Goal: Task Accomplishment & Management: Manage account settings

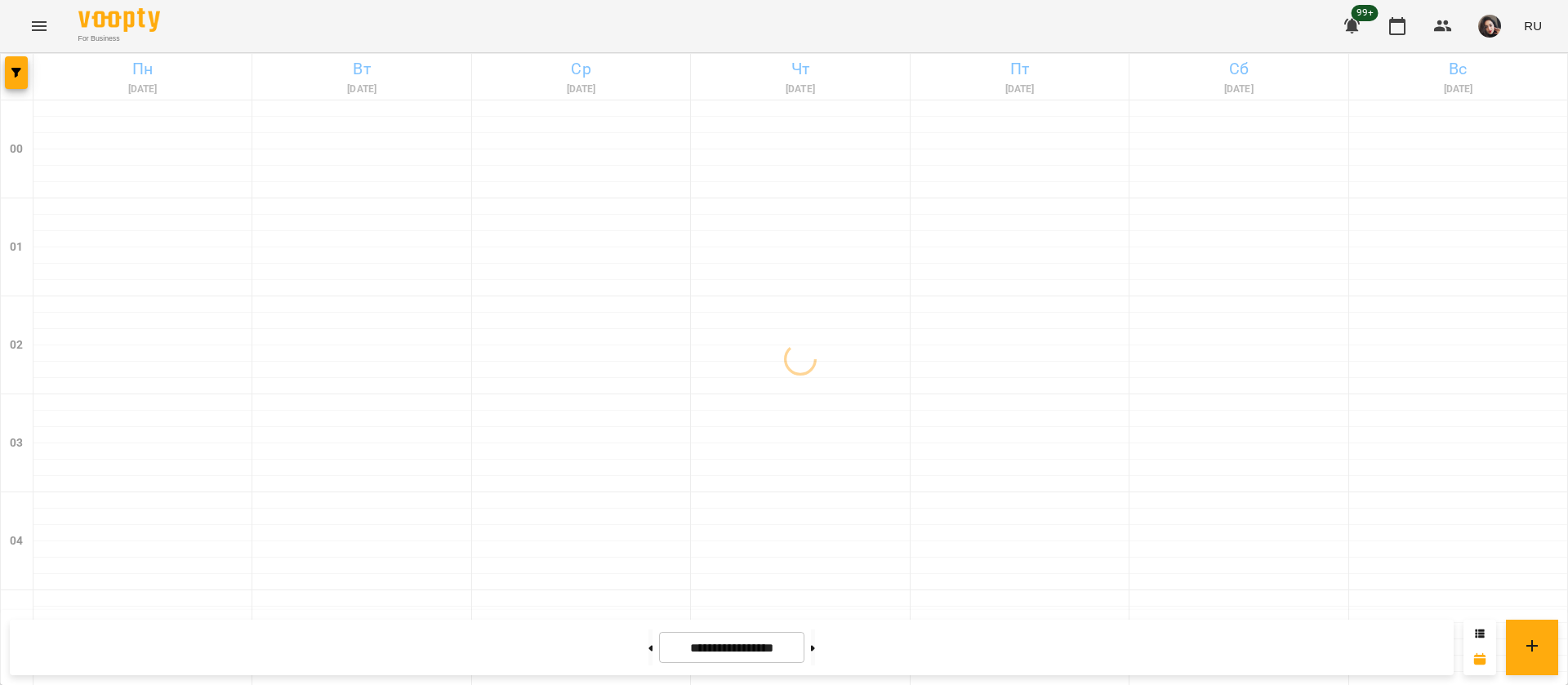
click at [33, 30] on icon "Menu" at bounding box center [39, 26] width 15 height 10
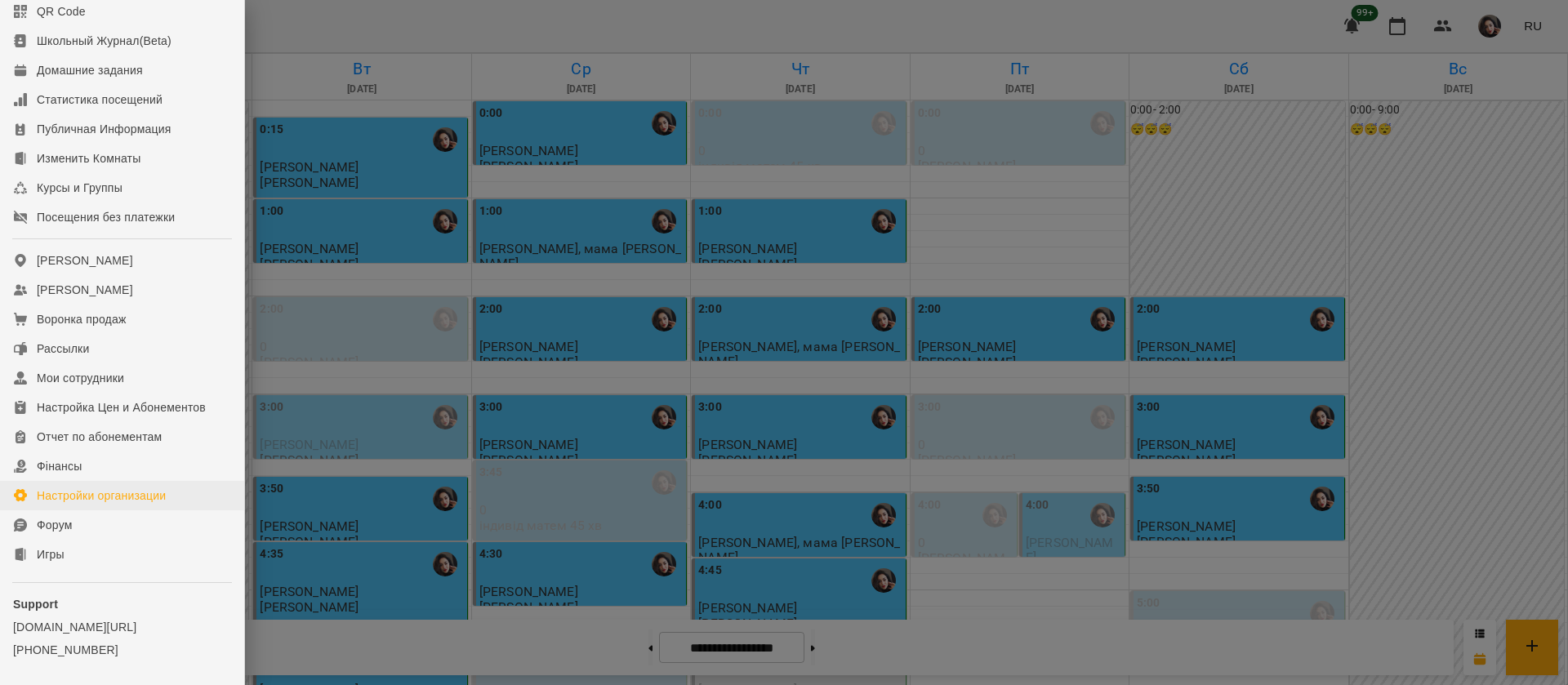
scroll to position [170, 0]
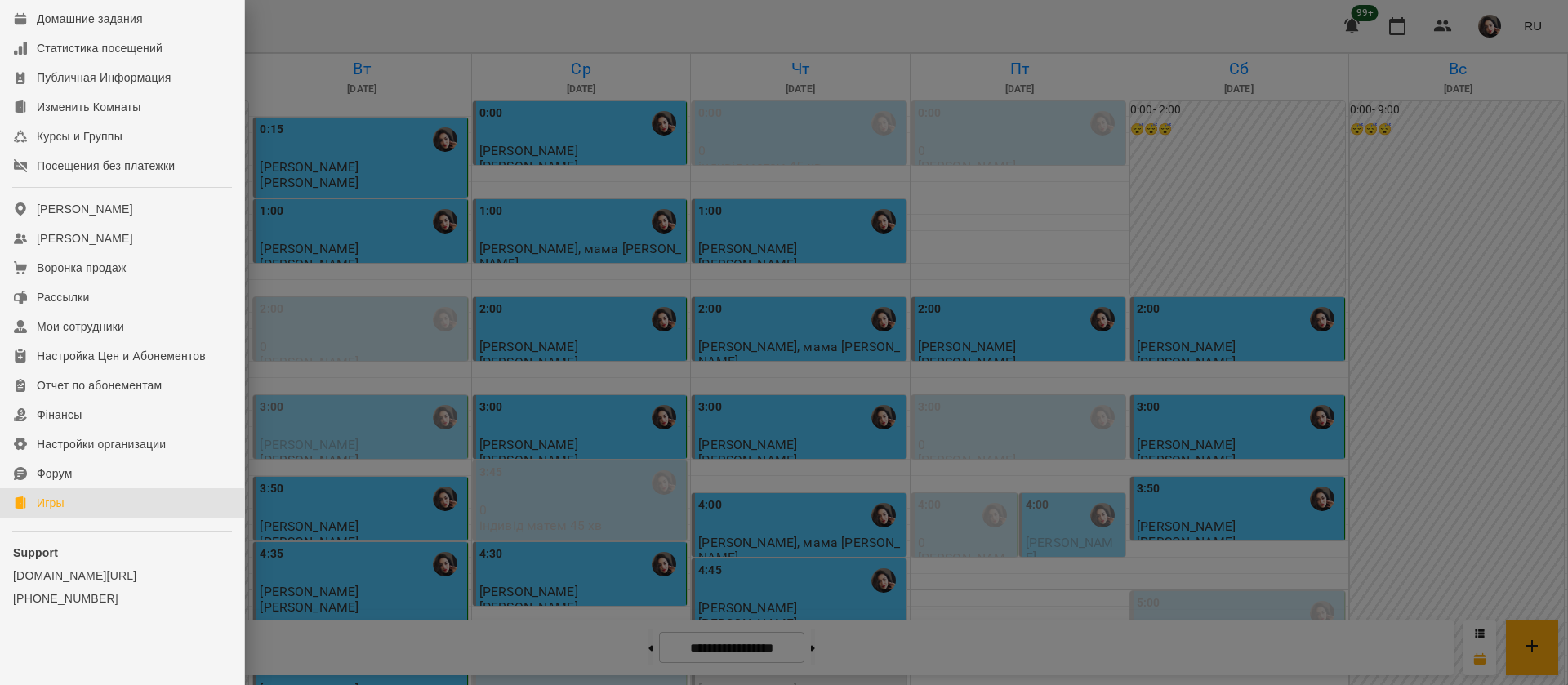
click at [42, 501] on div "Игры" at bounding box center [51, 503] width 28 height 17
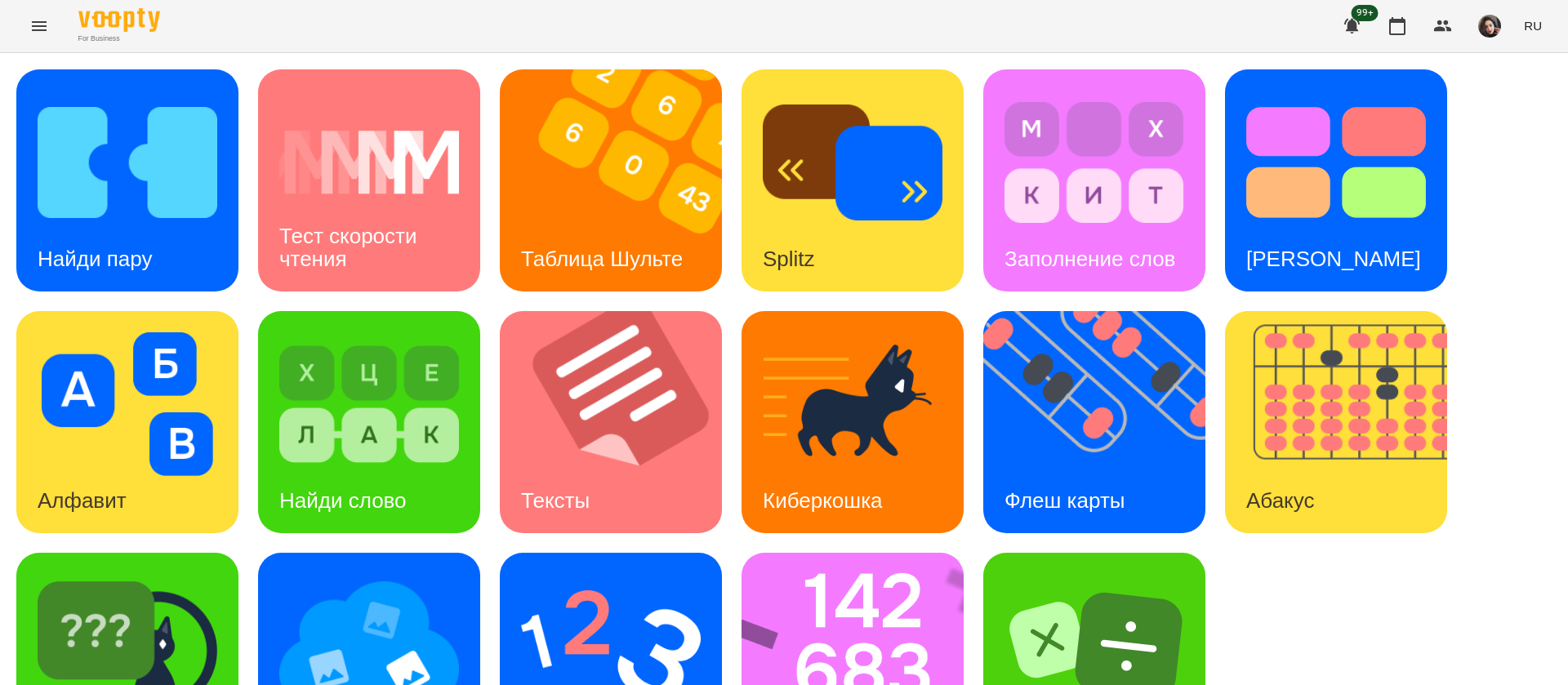
click at [1531, 29] on span "RU" at bounding box center [1533, 26] width 18 height 18
click at [1491, 91] on div "Українська" at bounding box center [1504, 93] width 84 height 29
click at [1084, 437] on img at bounding box center [1104, 422] width 243 height 222
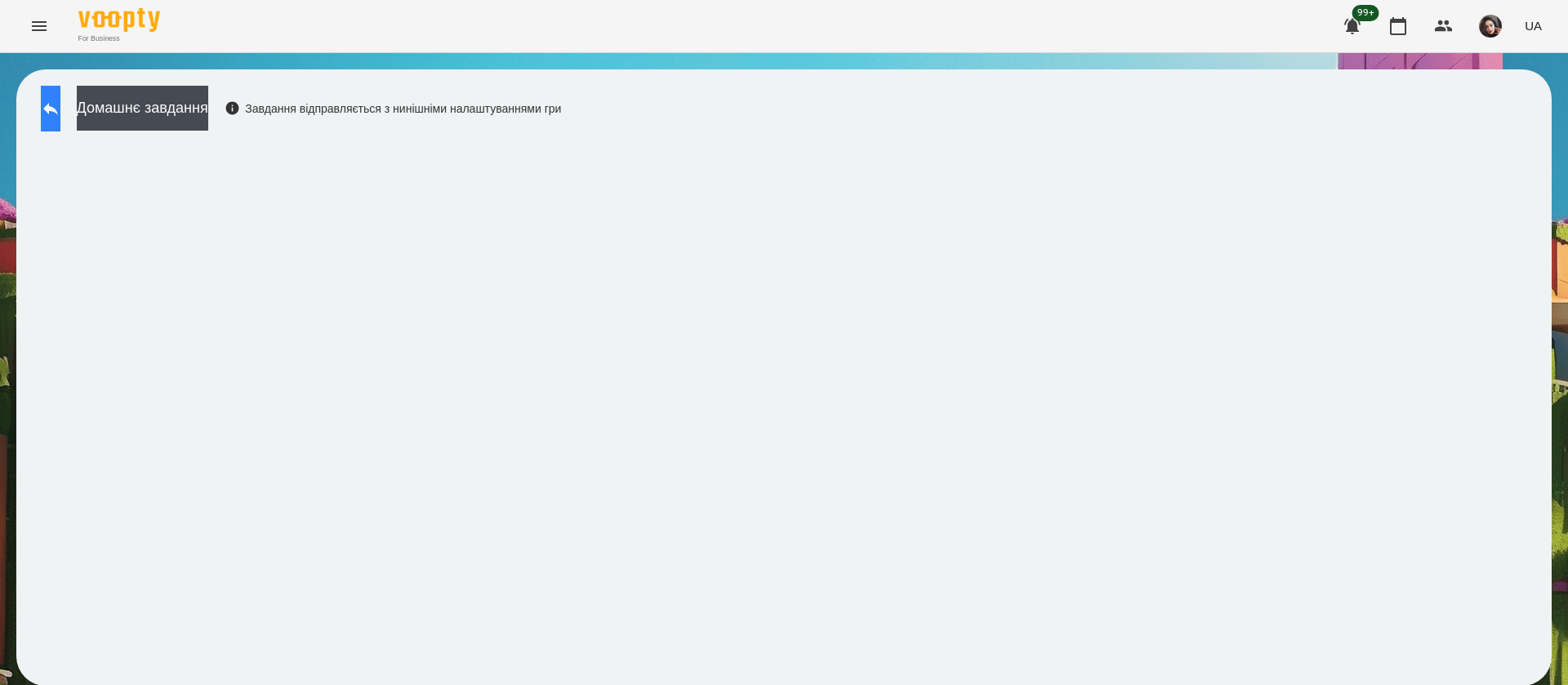
click at [60, 106] on icon at bounding box center [51, 108] width 19 height 19
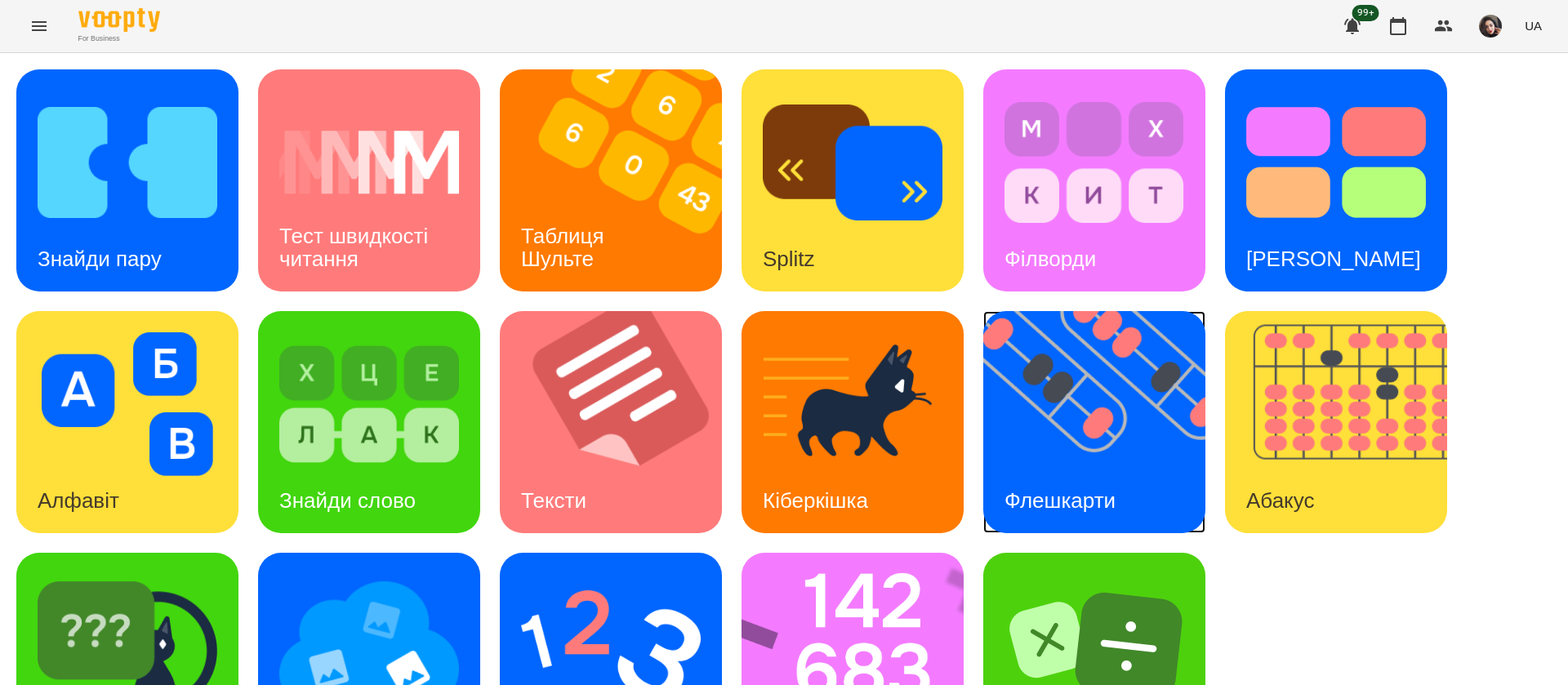
click at [1091, 434] on img at bounding box center [1104, 422] width 243 height 222
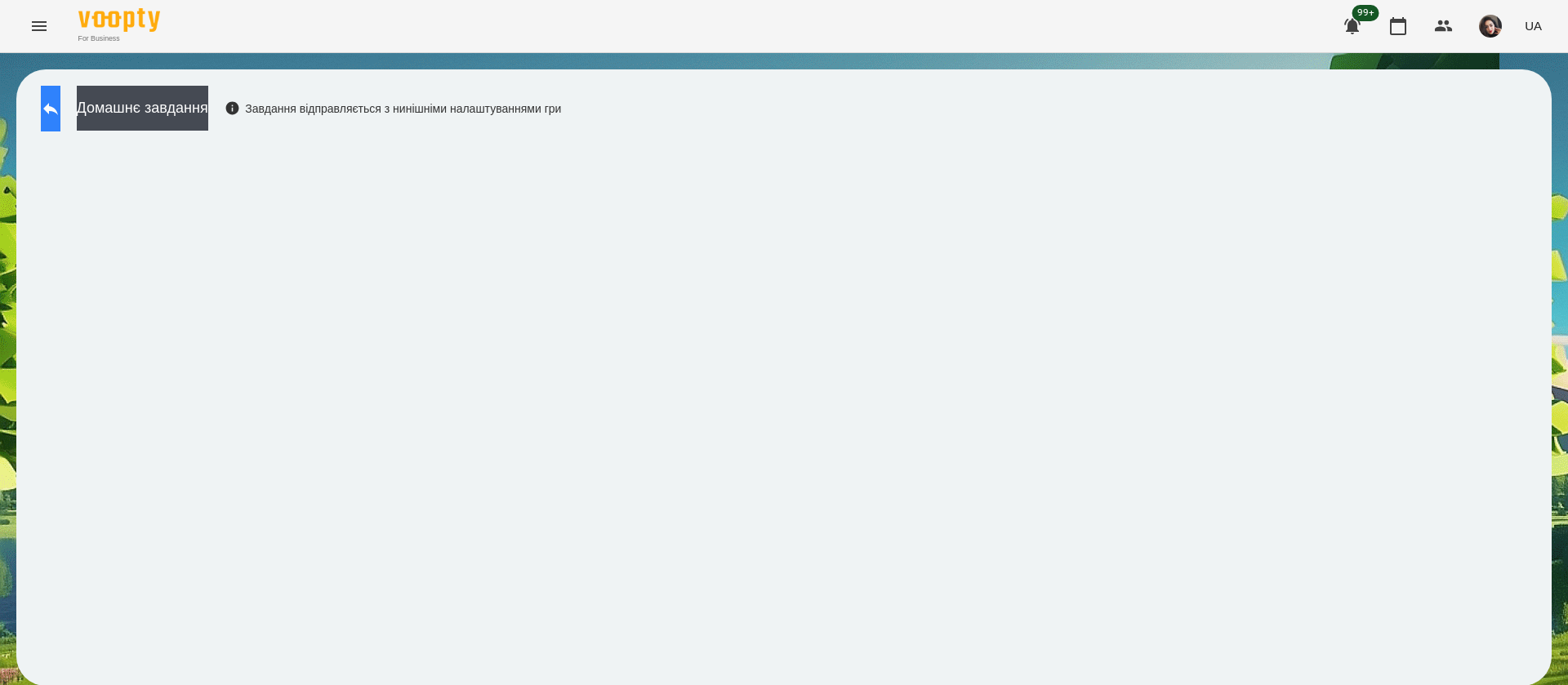
click at [60, 104] on button at bounding box center [51, 108] width 19 height 46
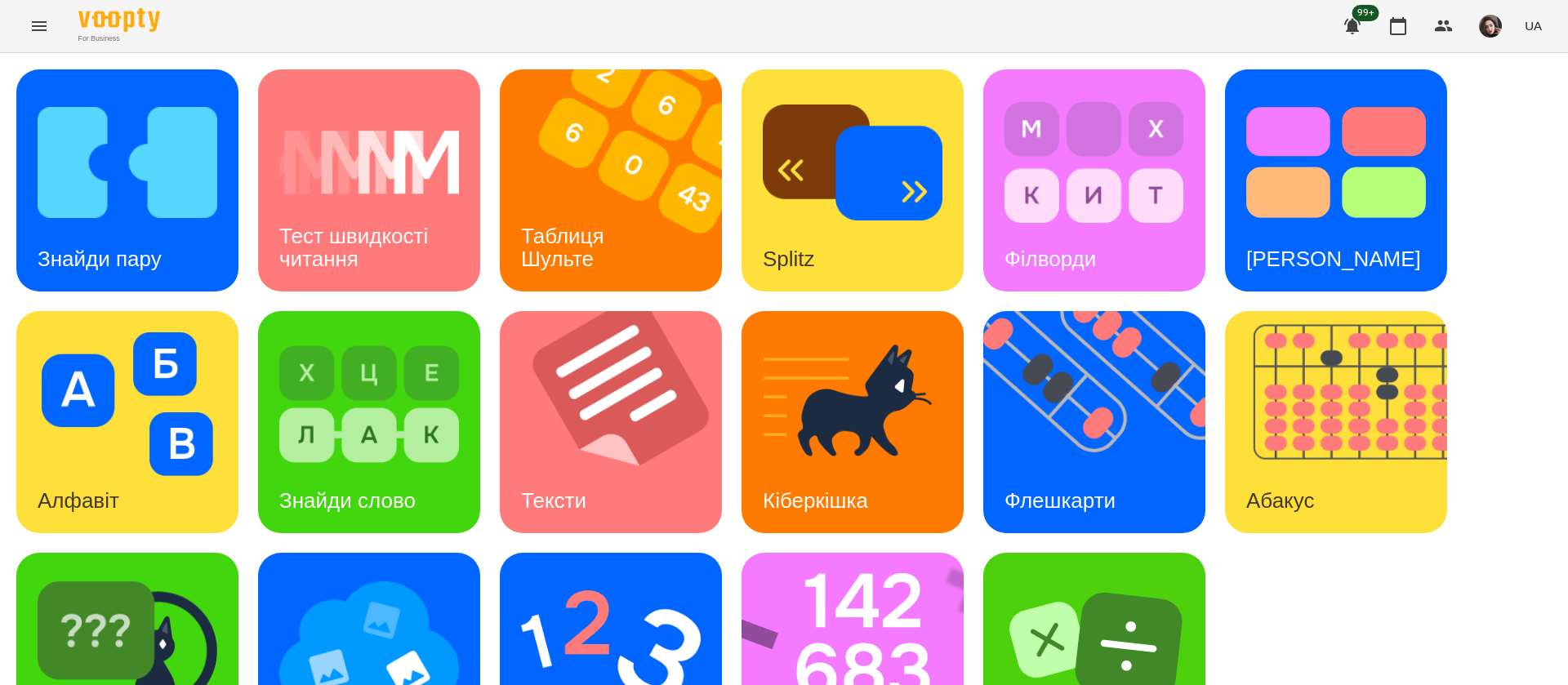
scroll to position [106, 0]
click at [825, 552] on img at bounding box center [863, 664] width 244 height 222
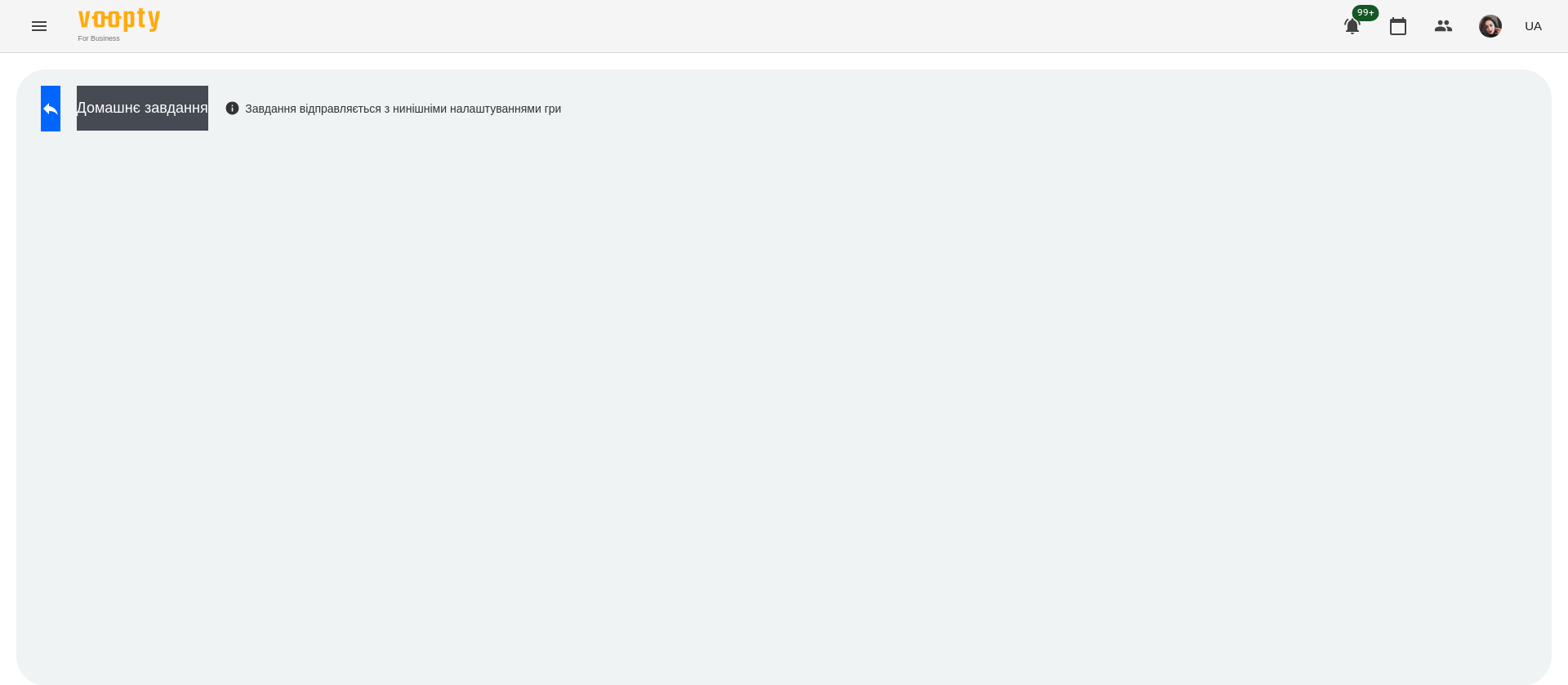
scroll to position [1, 0]
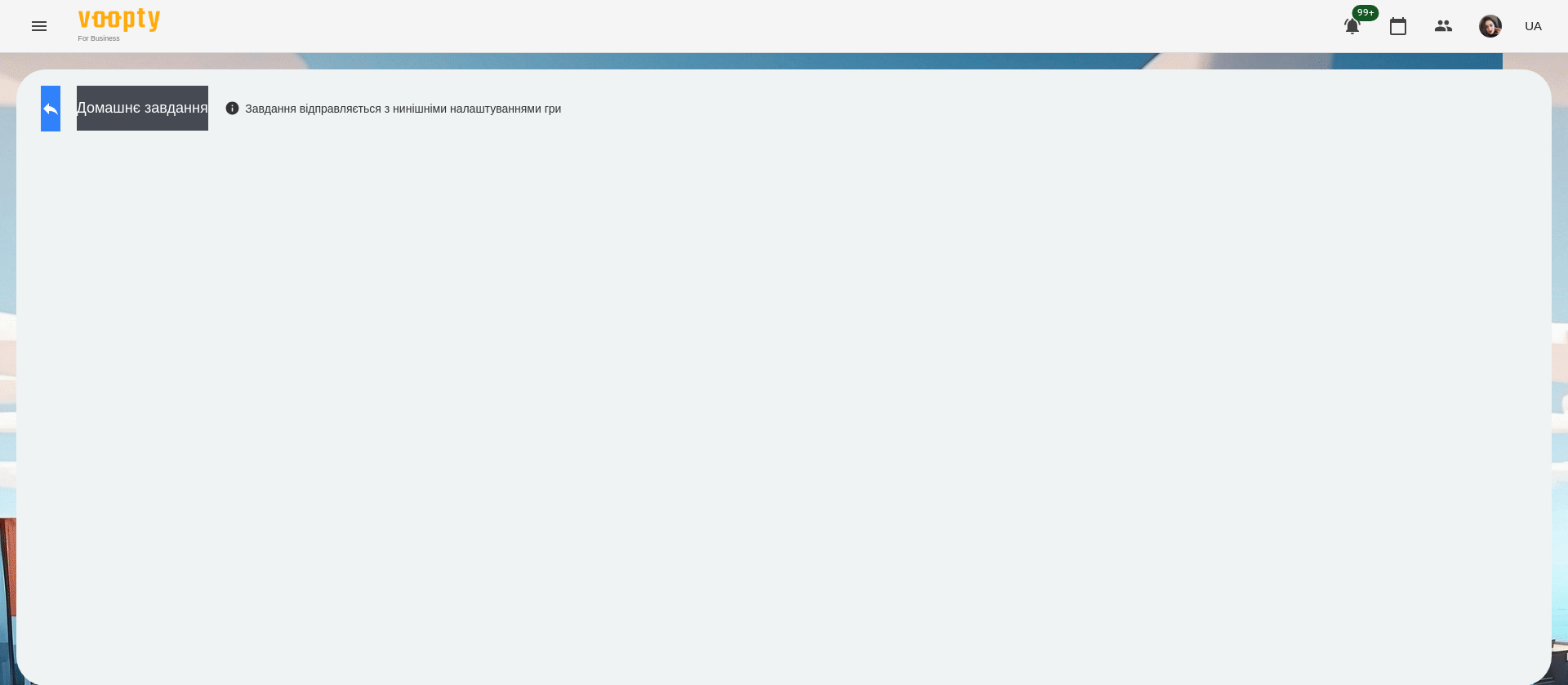
click at [60, 119] on button at bounding box center [51, 108] width 19 height 46
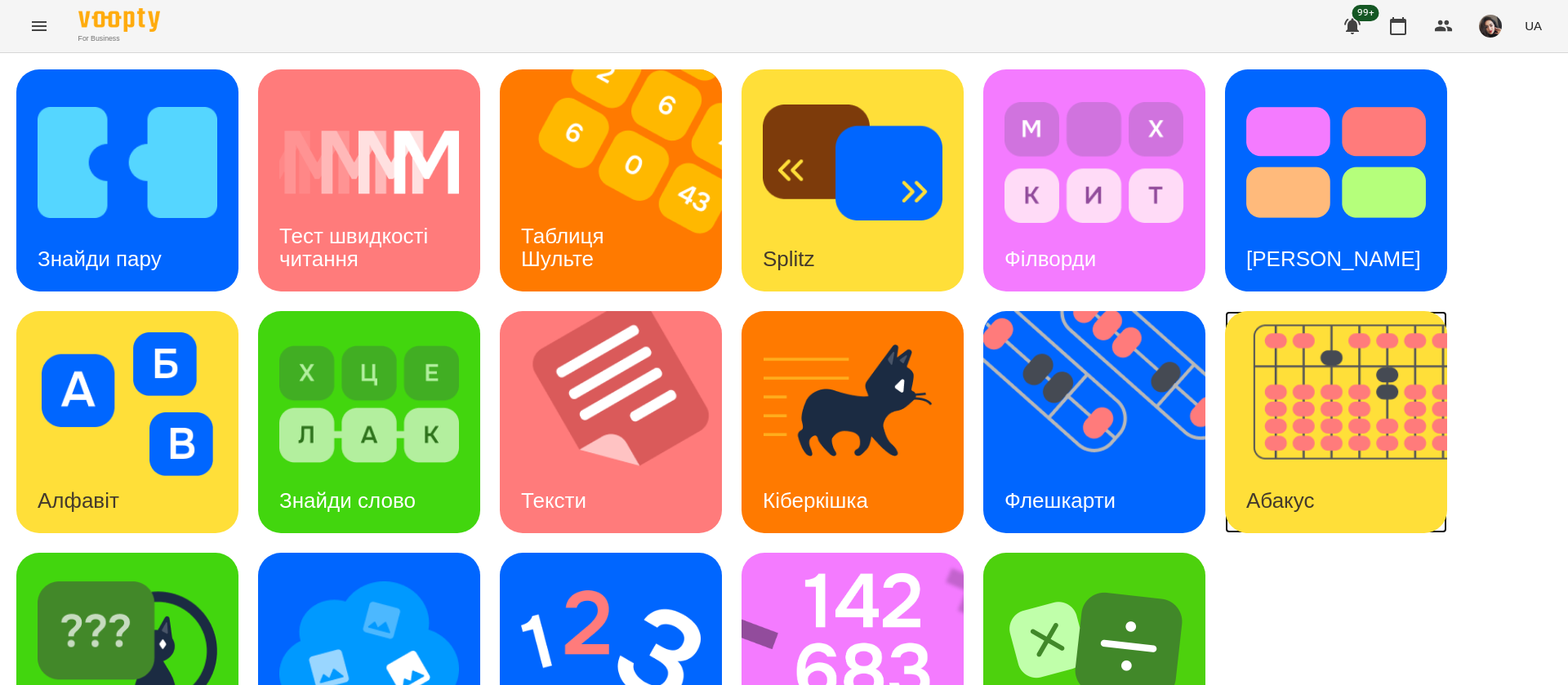
click at [1398, 423] on img at bounding box center [1346, 422] width 243 height 222
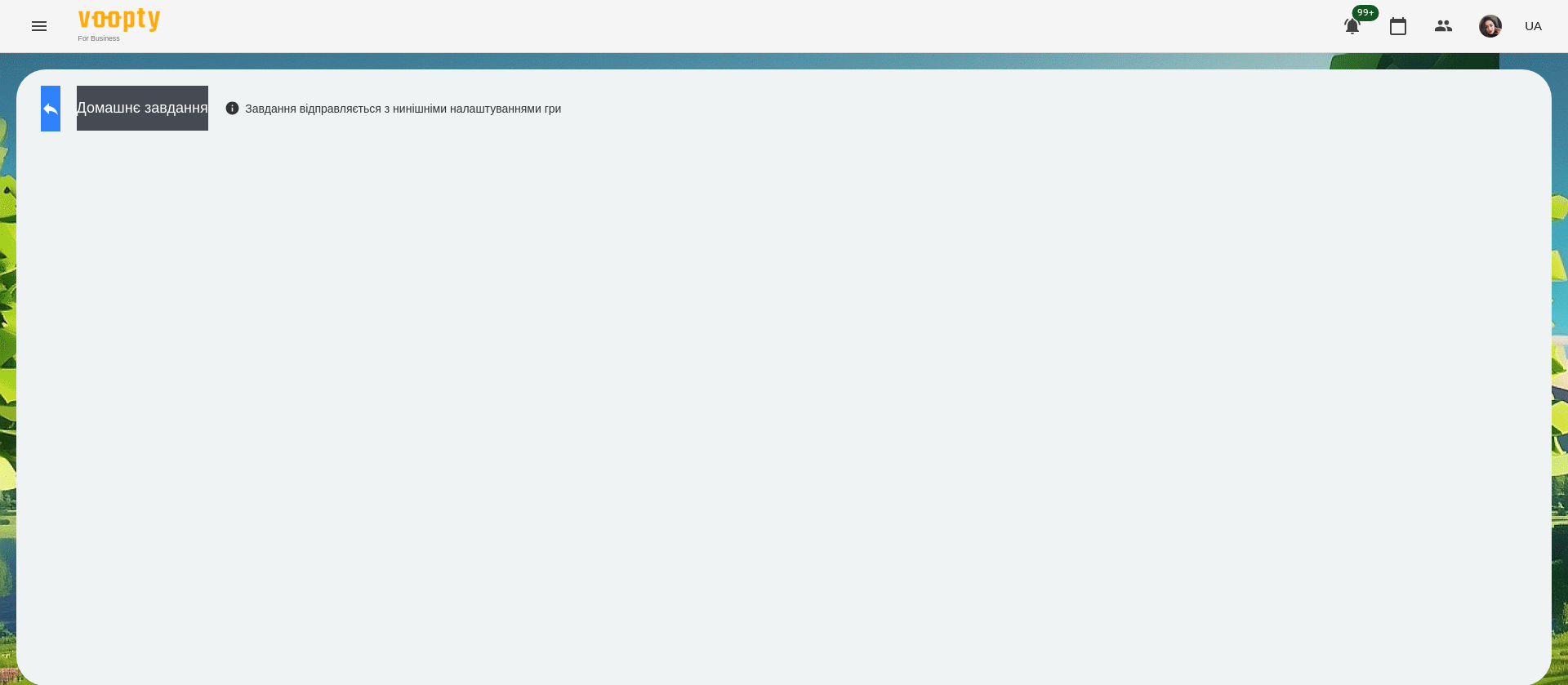
click at [60, 101] on button at bounding box center [51, 108] width 19 height 46
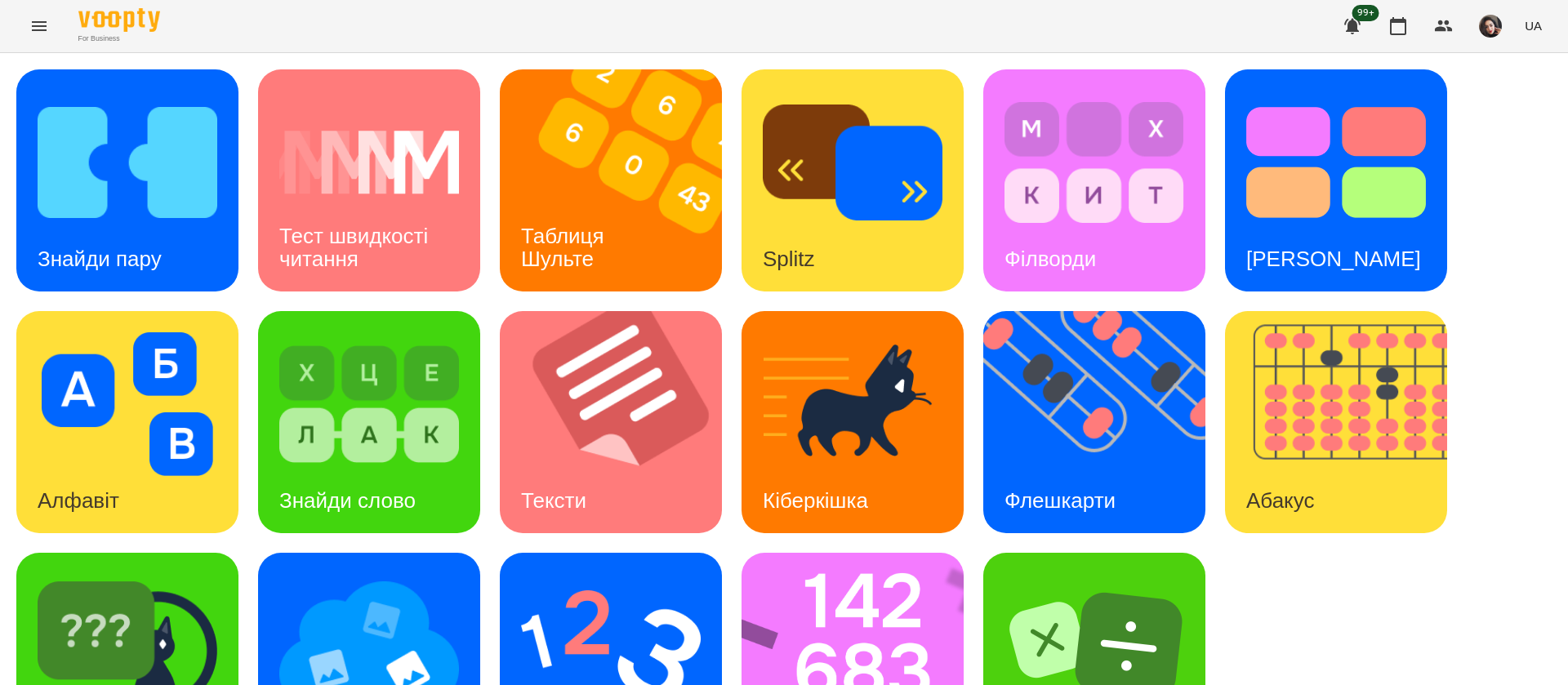
scroll to position [106, 0]
click at [822, 552] on img at bounding box center [863, 664] width 244 height 222
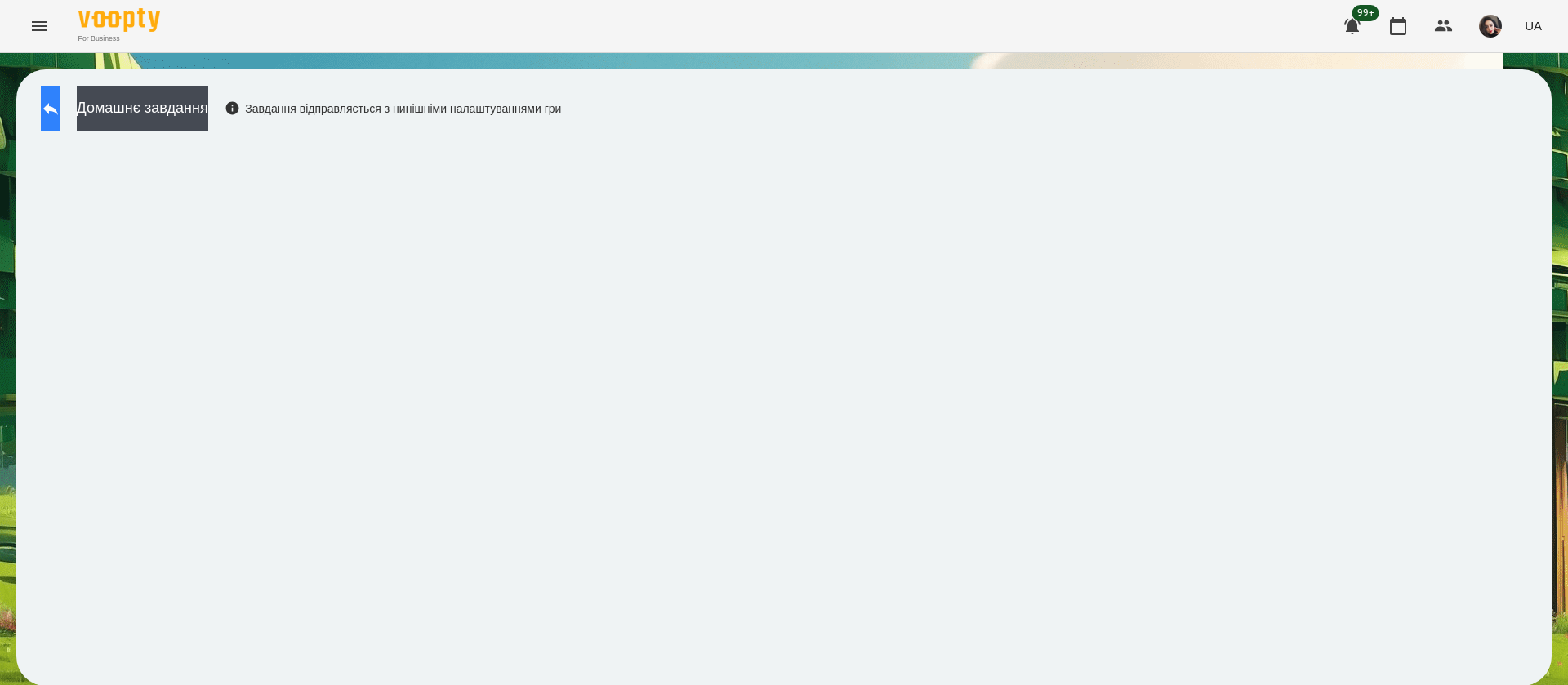
click at [60, 101] on icon at bounding box center [51, 108] width 19 height 19
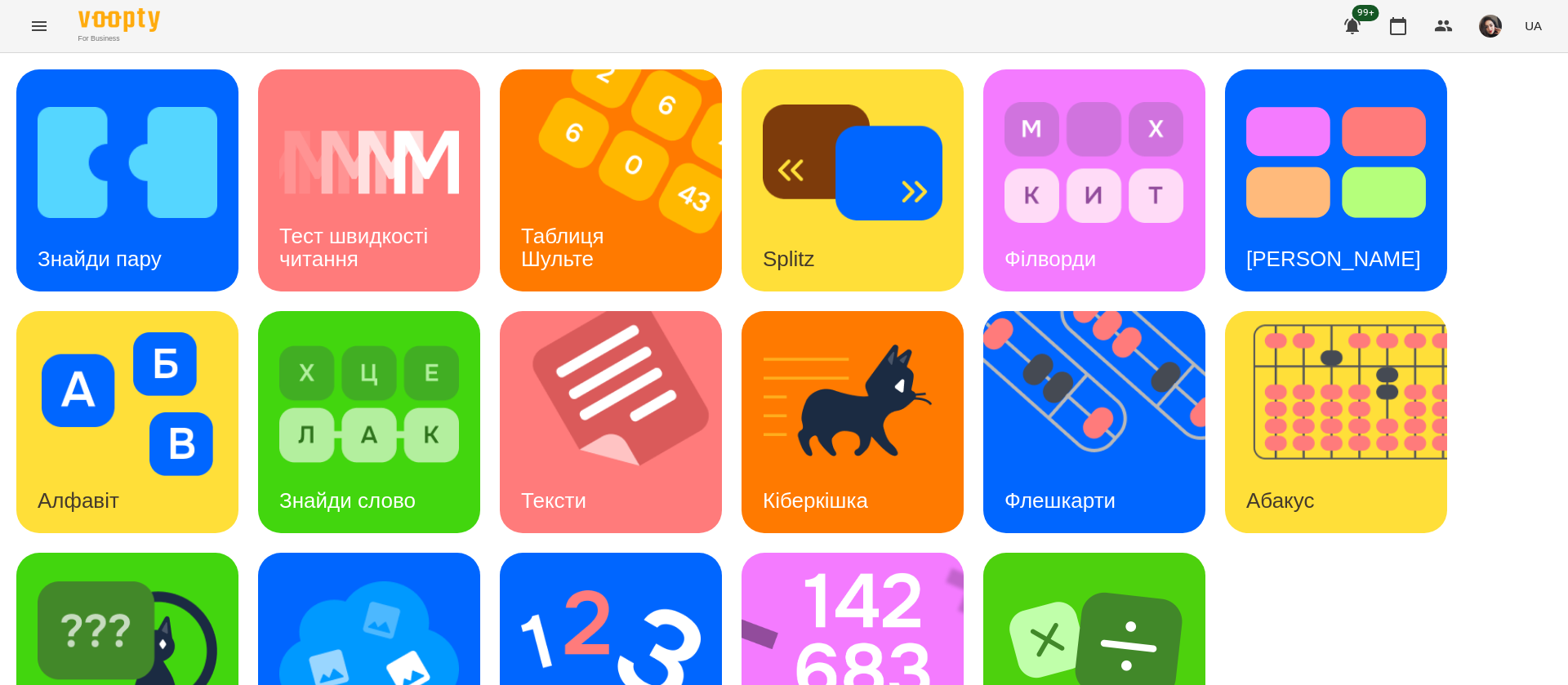
scroll to position [106, 0]
click at [610, 574] on img at bounding box center [611, 646] width 179 height 144
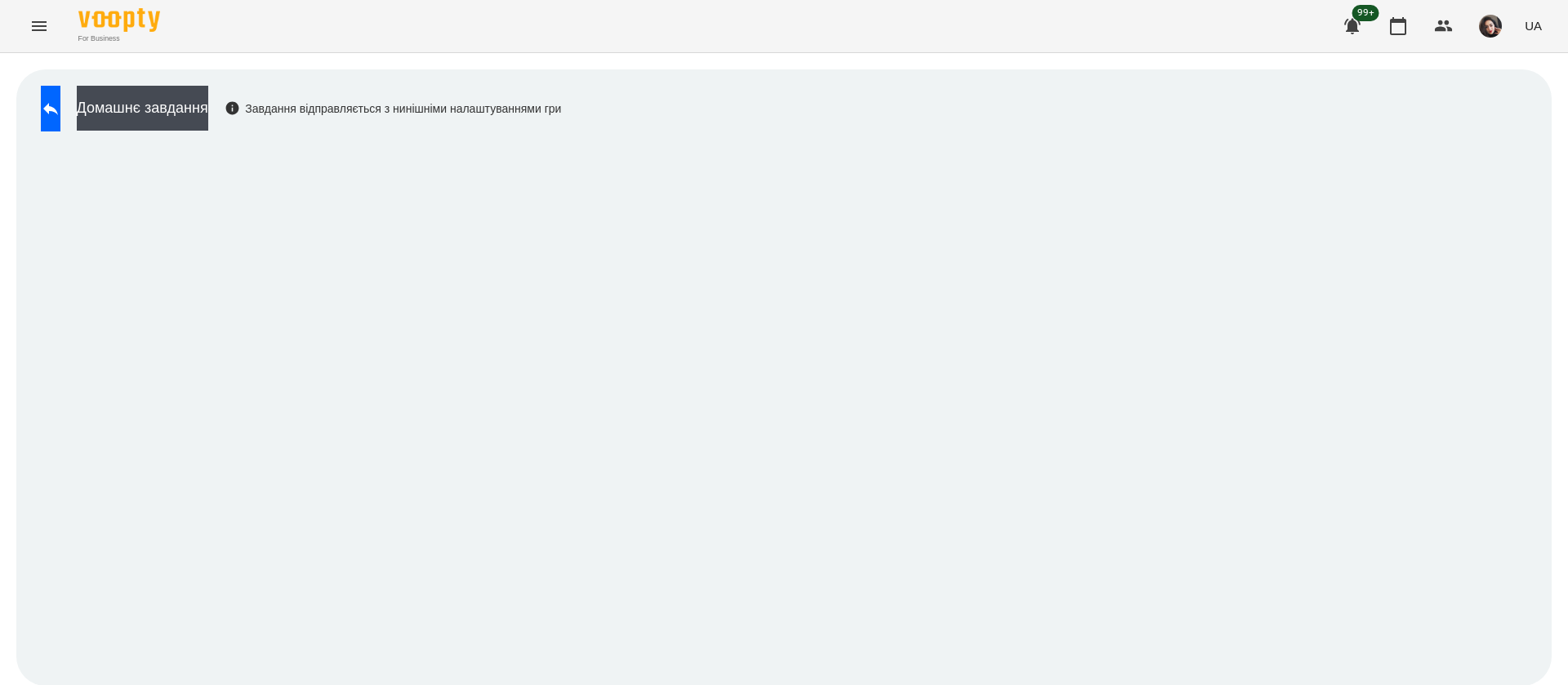
scroll to position [1, 0]
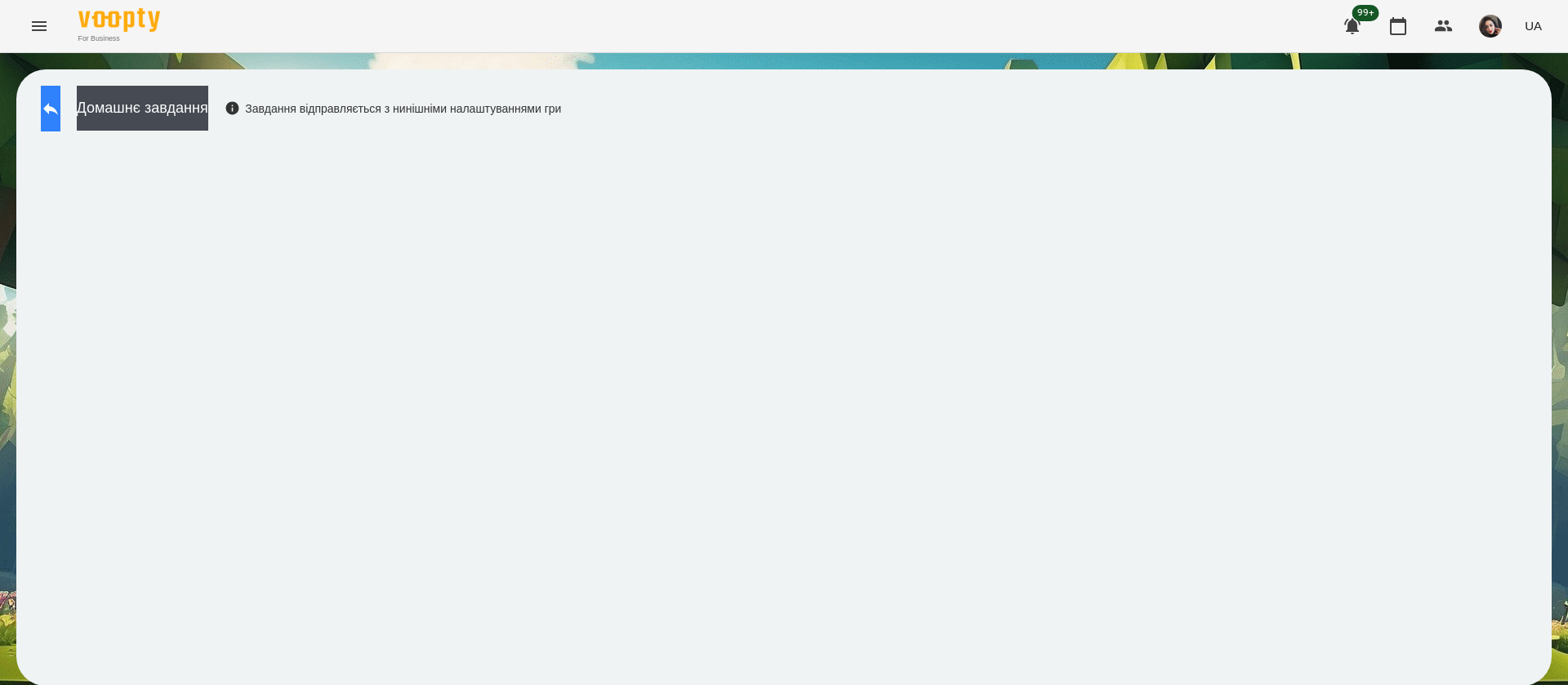
click at [56, 102] on button at bounding box center [51, 108] width 19 height 46
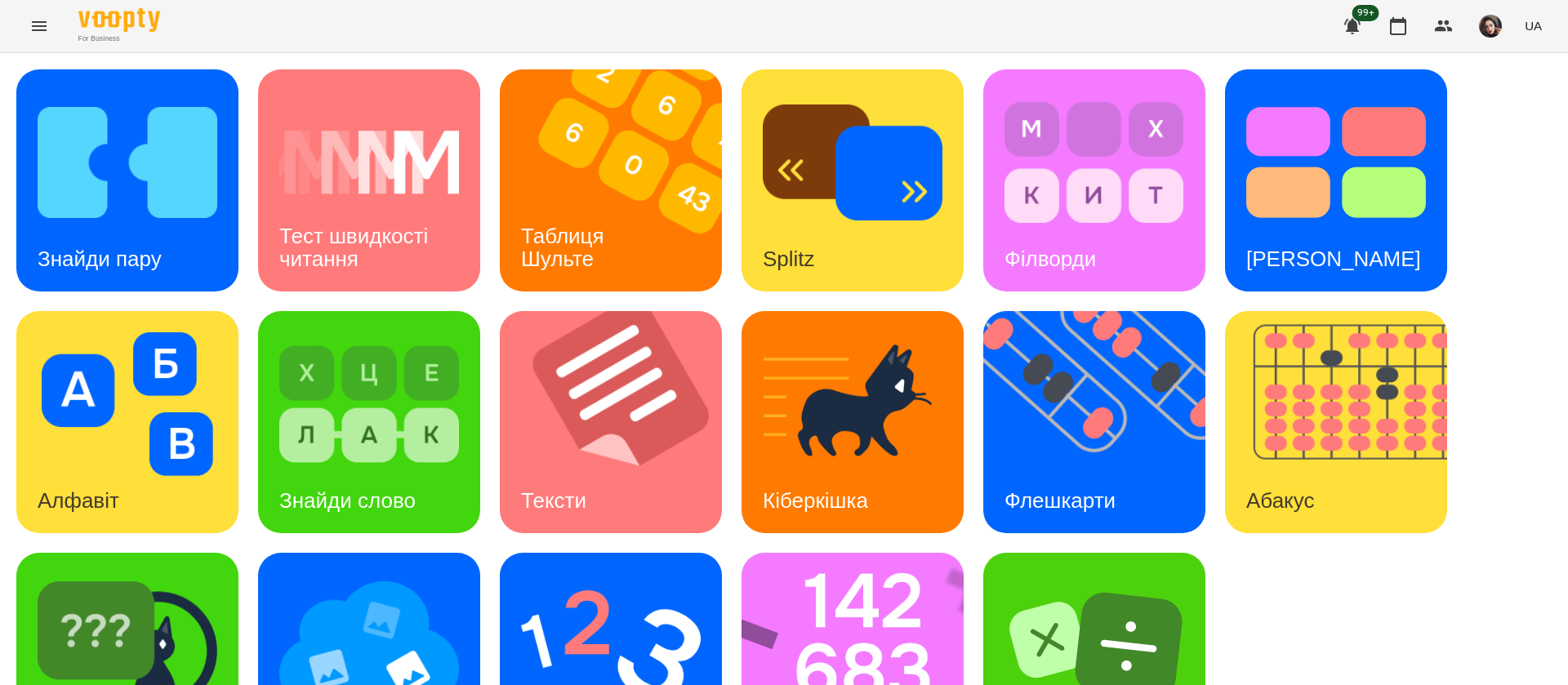
scroll to position [106, 0]
click at [414, 574] on img at bounding box center [369, 646] width 179 height 144
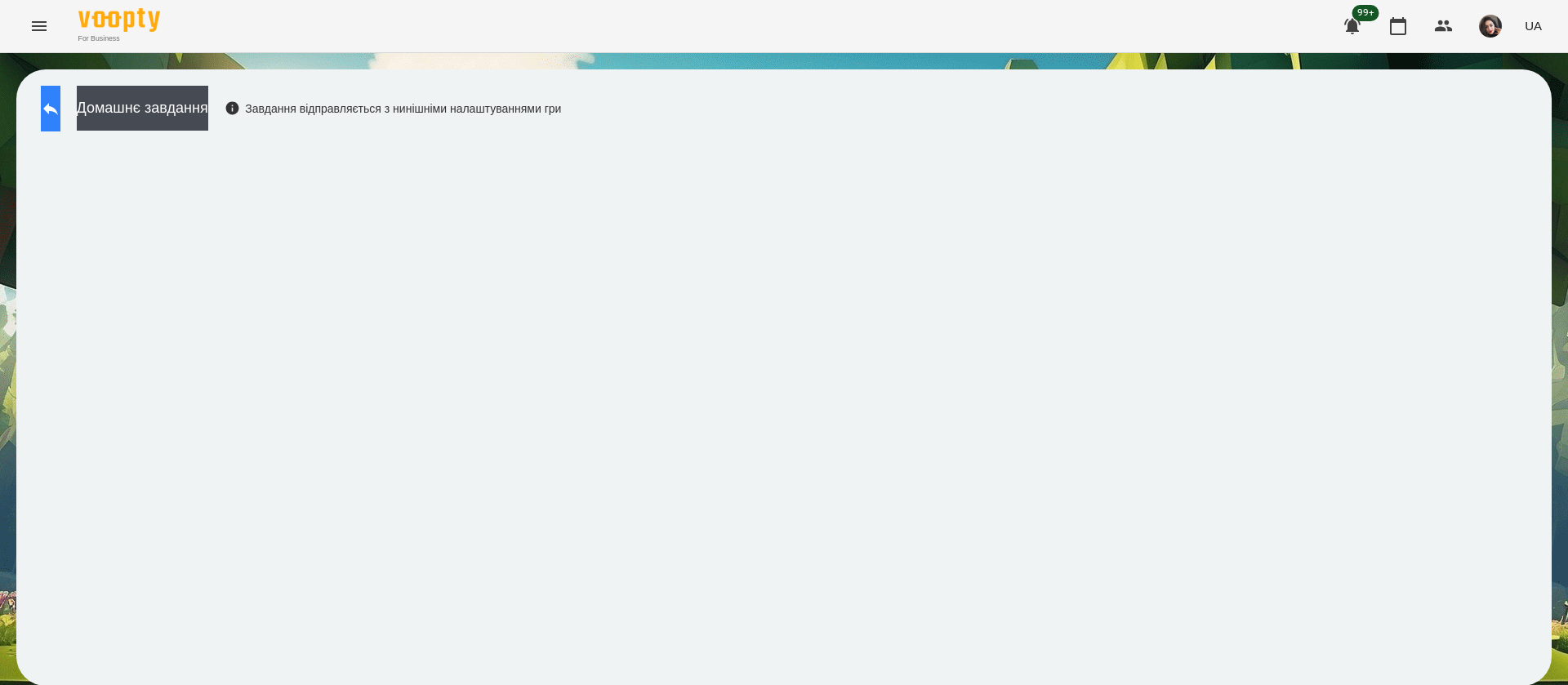
click at [60, 98] on icon at bounding box center [51, 108] width 19 height 19
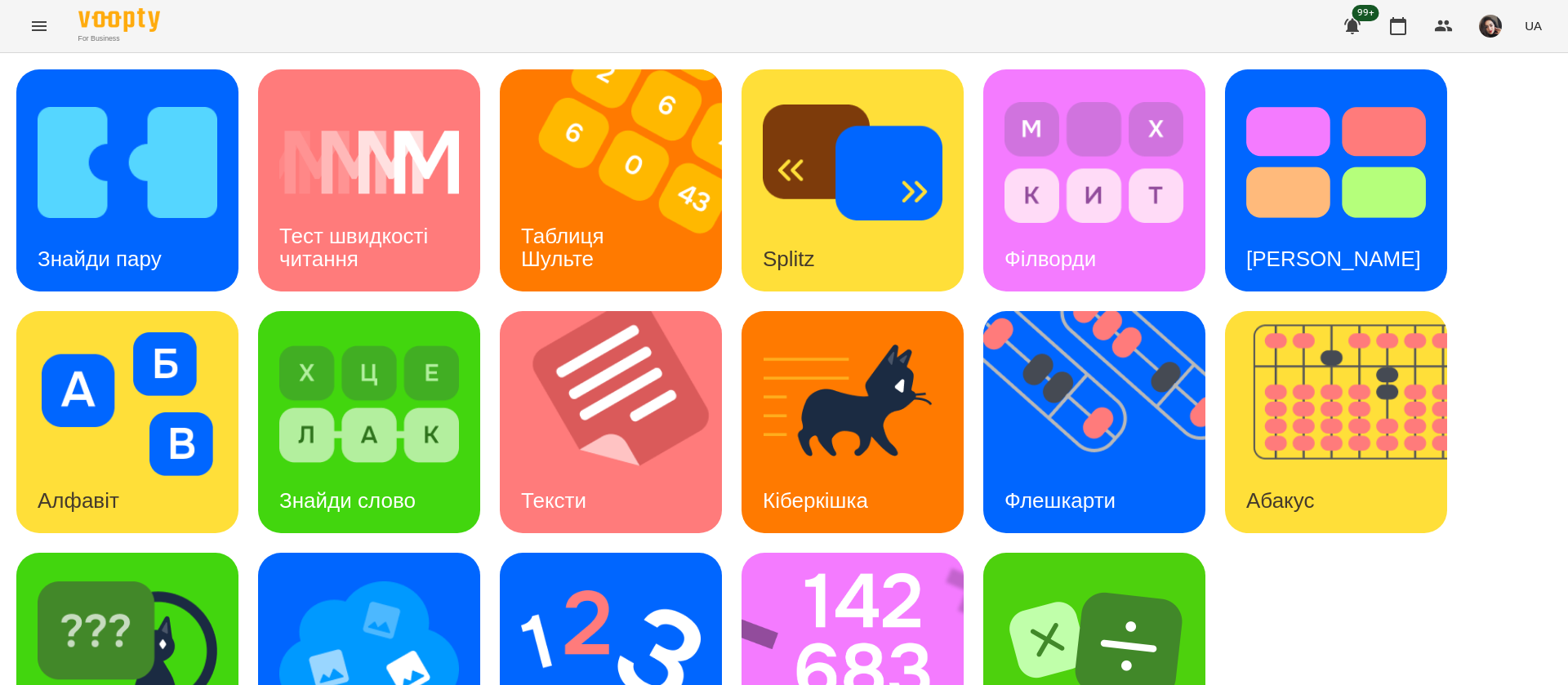
scroll to position [106, 0]
click at [224, 588] on div "Знайди Кіберкішку" at bounding box center [128, 664] width 222 height 222
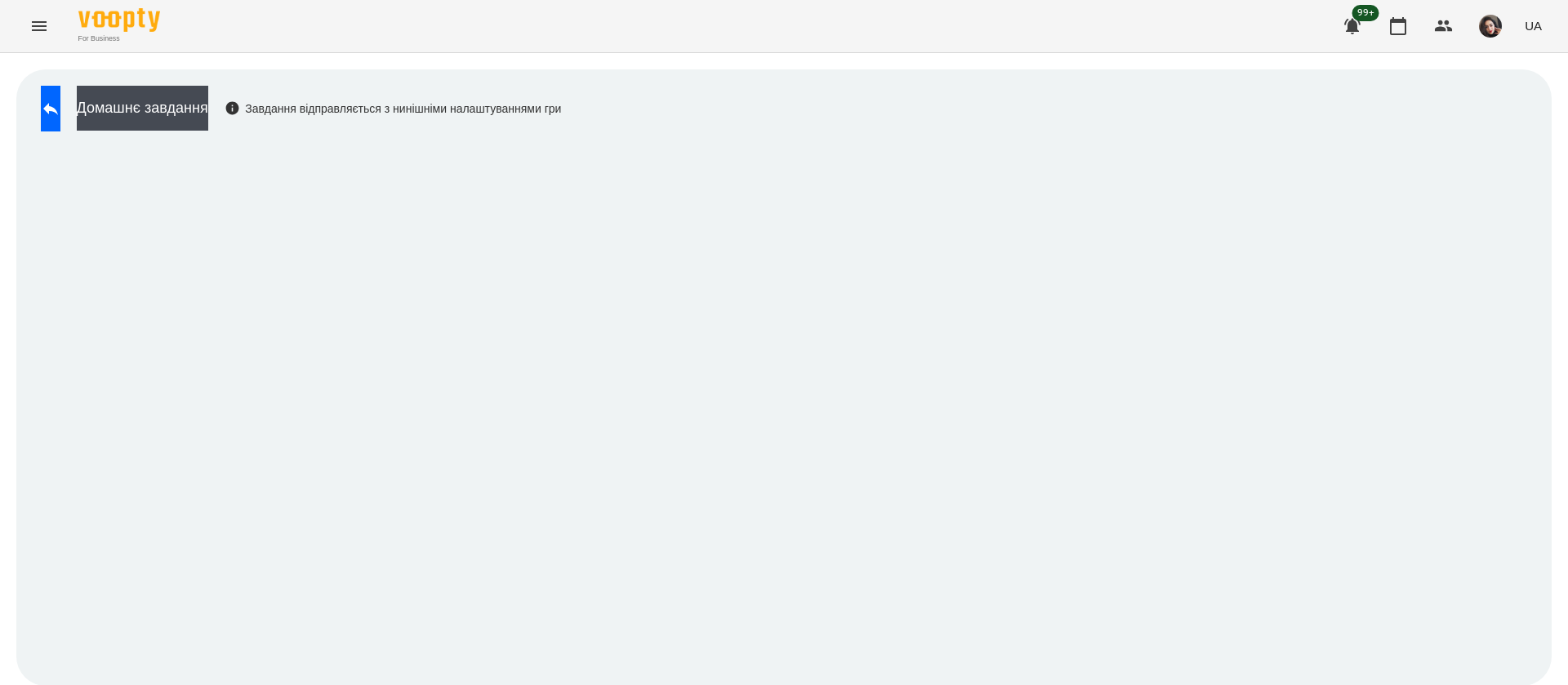
scroll to position [1, 0]
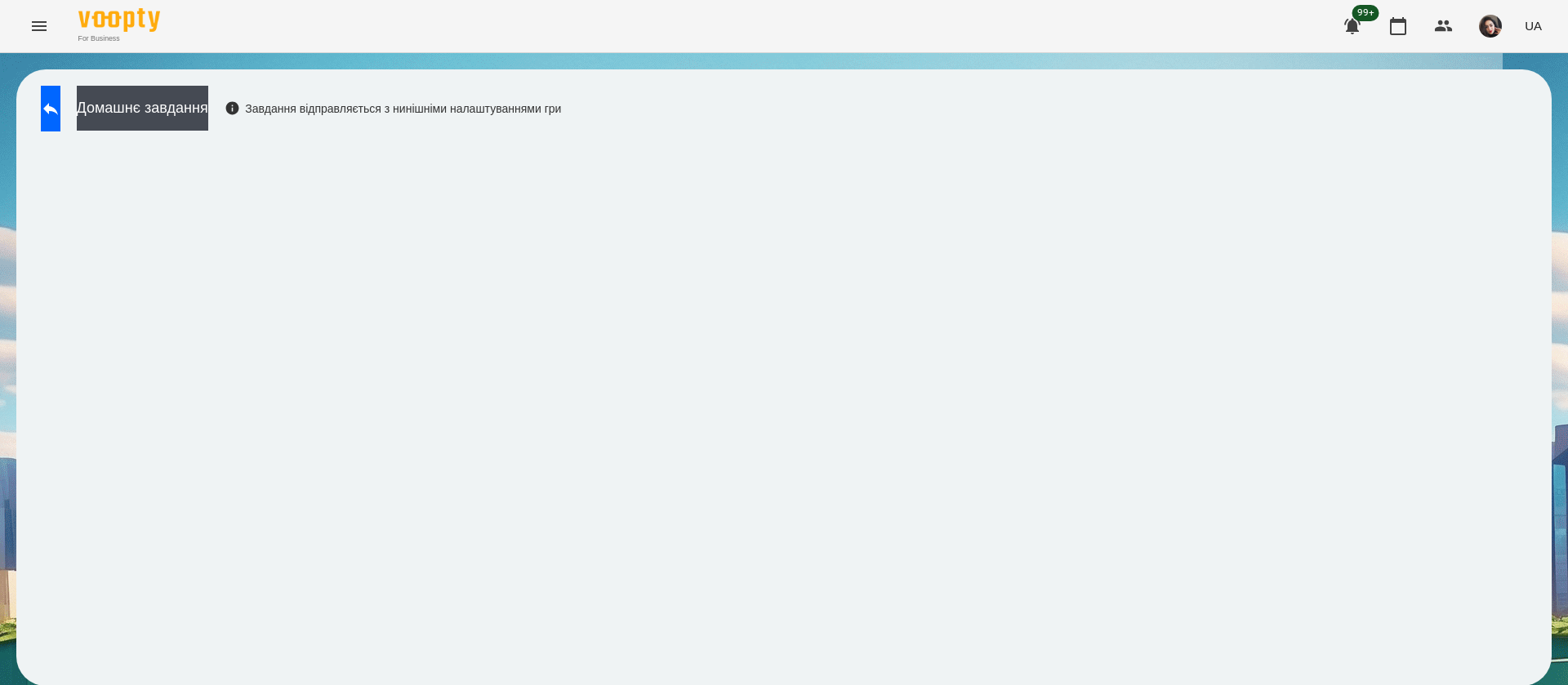
click at [1138, 17] on div "For Business 99+ UA" at bounding box center [784, 26] width 1568 height 53
click at [60, 112] on icon at bounding box center [51, 108] width 19 height 19
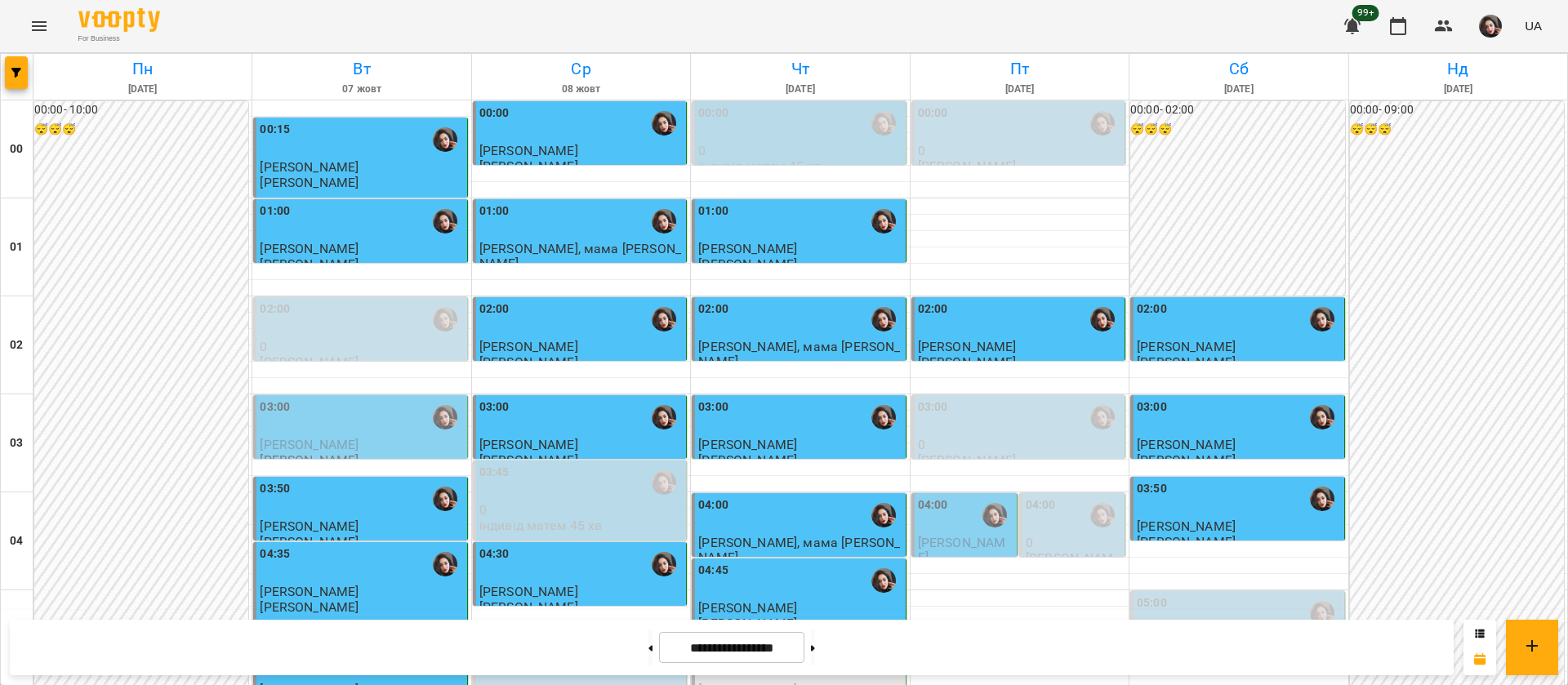
scroll to position [735, 0]
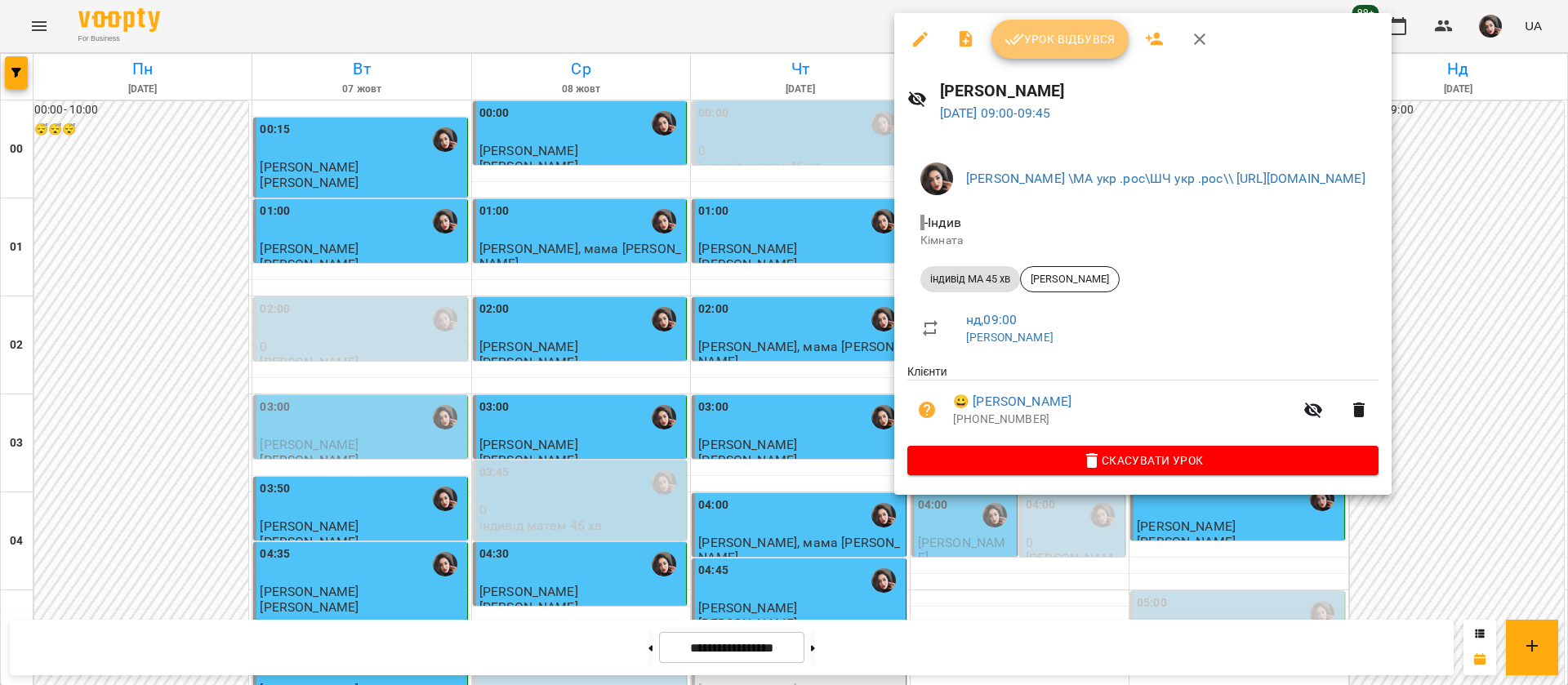
click at [1028, 42] on span "Урок відбувся" at bounding box center [1060, 39] width 111 height 19
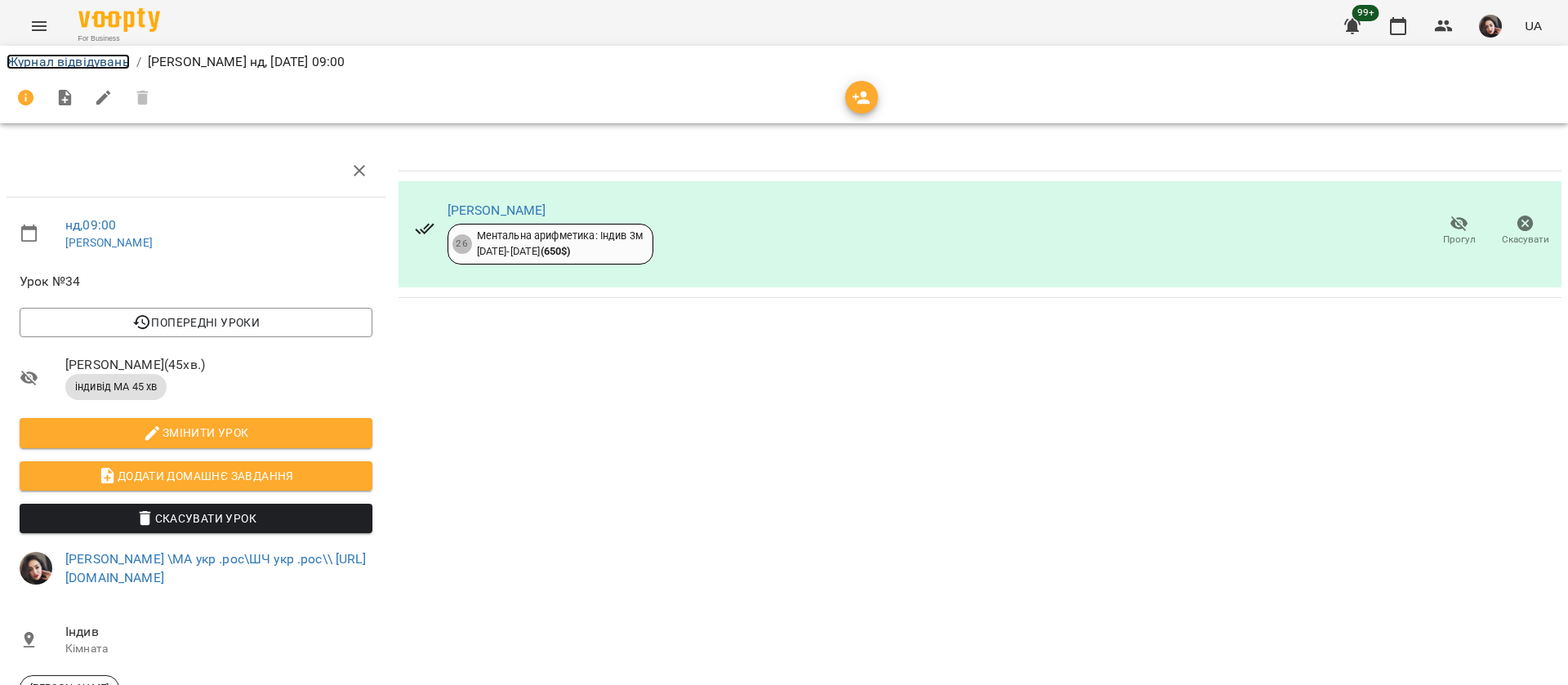
click at [94, 60] on link "Журнал відвідувань" at bounding box center [68, 61] width 124 height 16
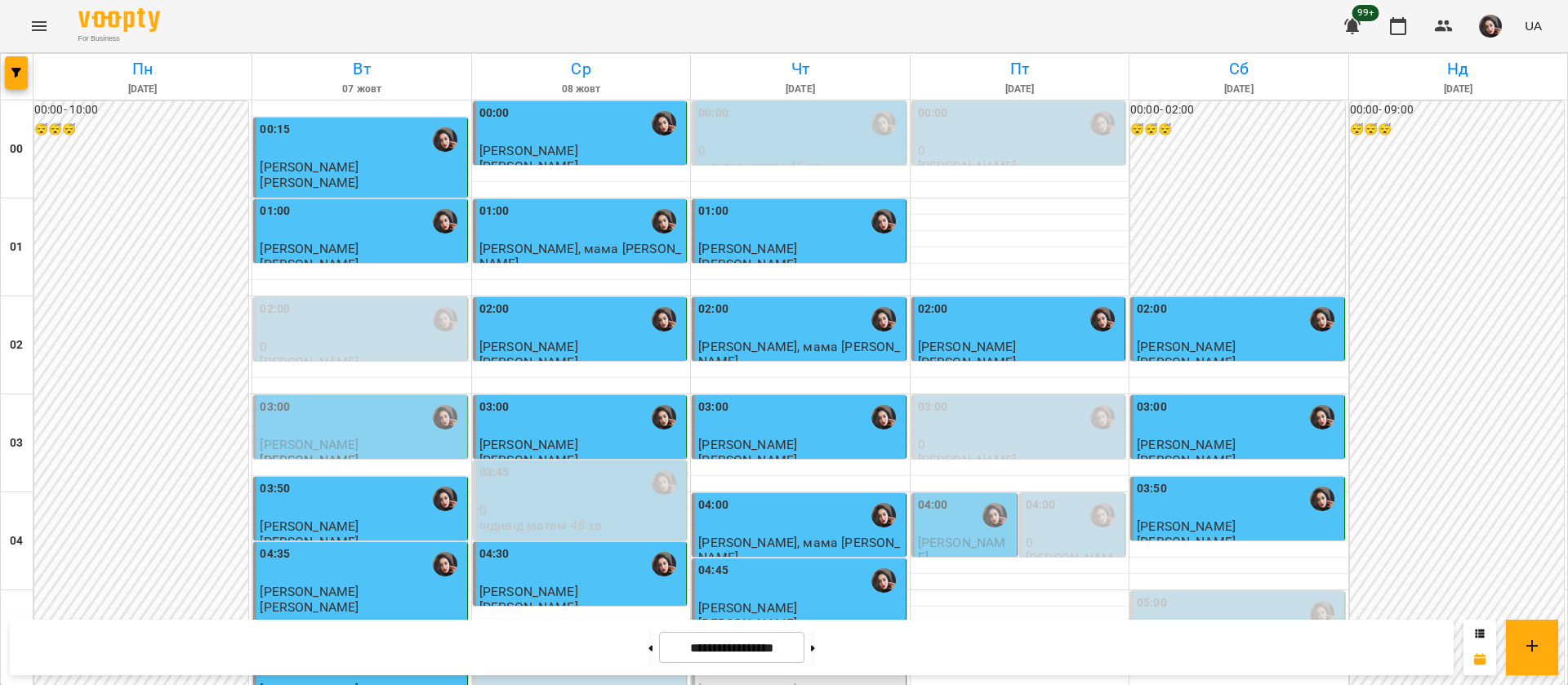
scroll to position [857, 0]
